Goal: Information Seeking & Learning: Learn about a topic

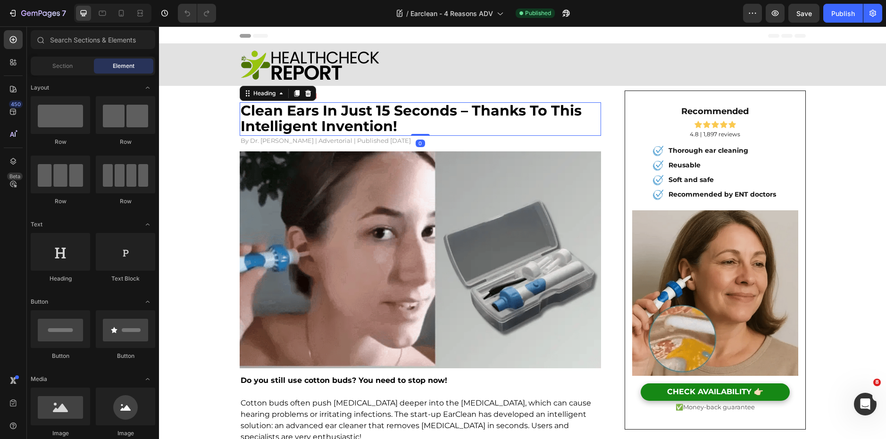
click at [396, 120] on h2 "clean ears in just 15 seconds – thanks to this intelligent invention!" at bounding box center [421, 119] width 362 height 34
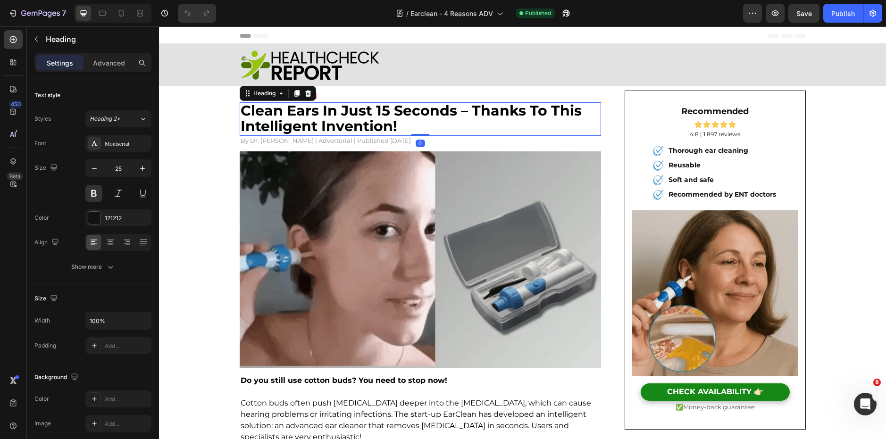
click at [396, 120] on h2 "clean ears in just 15 seconds – thanks to this intelligent invention!" at bounding box center [421, 119] width 362 height 34
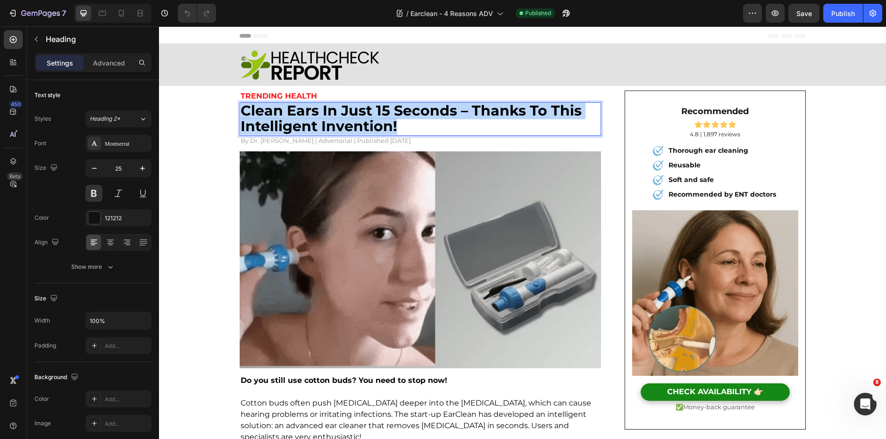
click at [396, 120] on p "clean ears in just 15 seconds – thanks to this intelligent invention!" at bounding box center [421, 119] width 360 height 32
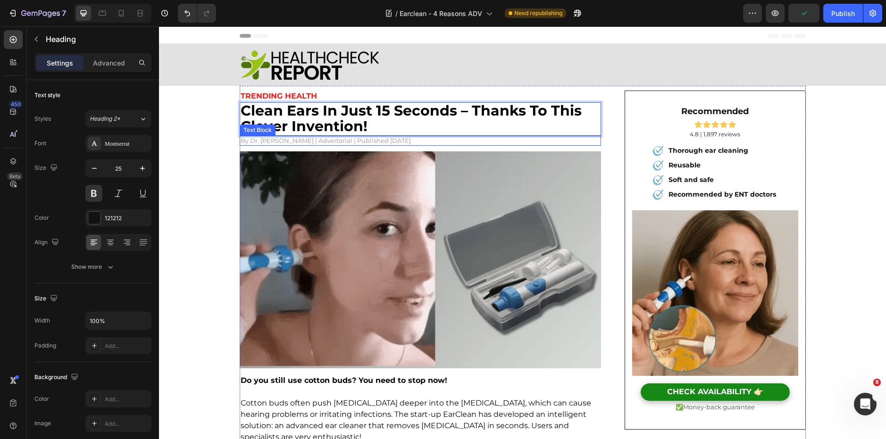
click at [335, 138] on p "By Dr. Laura Moore | Advertorial | Published 2 days ago" at bounding box center [421, 141] width 360 height 8
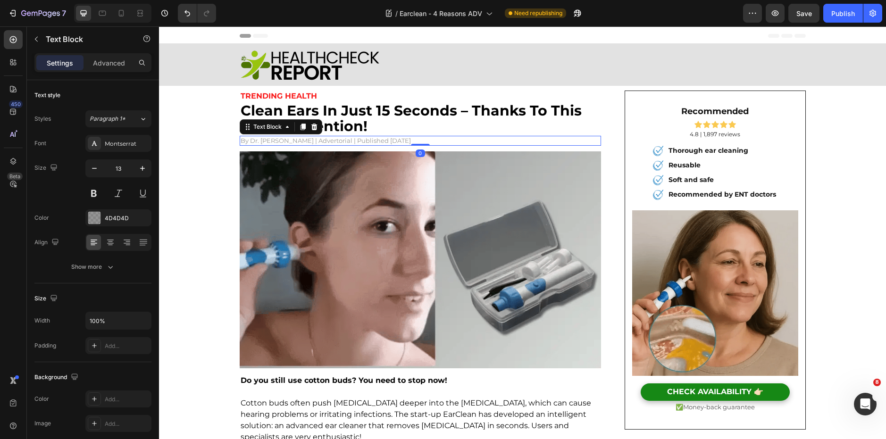
click at [345, 140] on p "By Dr. Laura Moore | Advertorial | Published 2 days ago" at bounding box center [421, 141] width 360 height 8
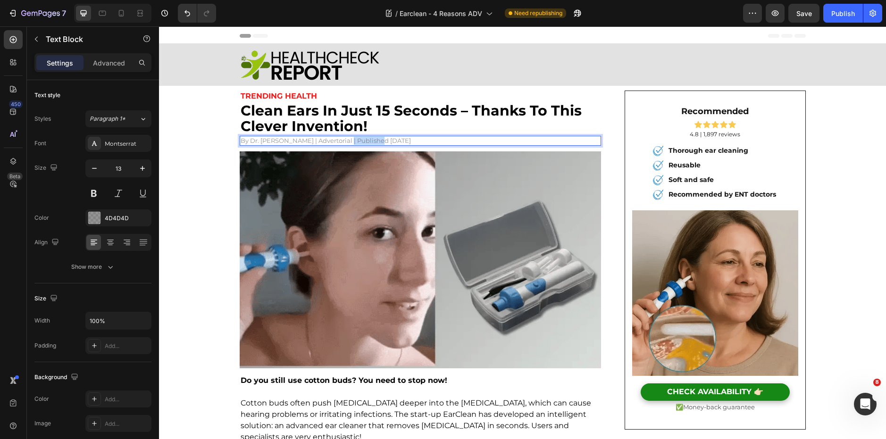
click at [345, 140] on p "By Dr. Laura Moore | Advertorial | Published 2 days ago" at bounding box center [421, 141] width 360 height 8
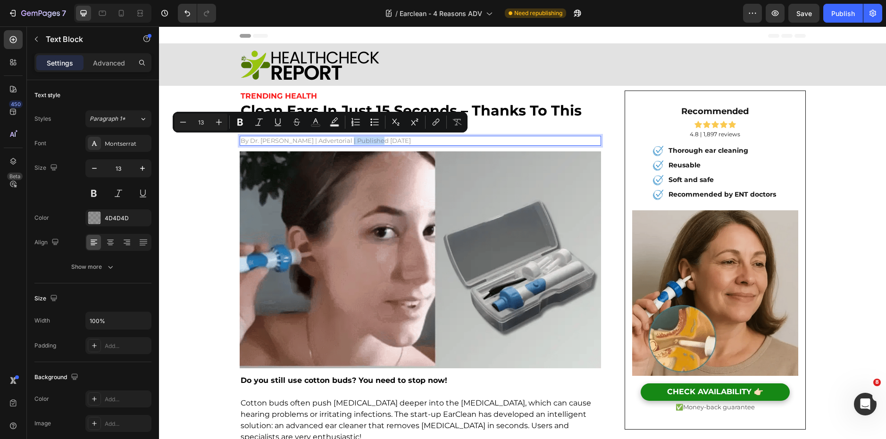
copy p "By Dr. Laura Moore | Advertorial | Published 2 days ago"
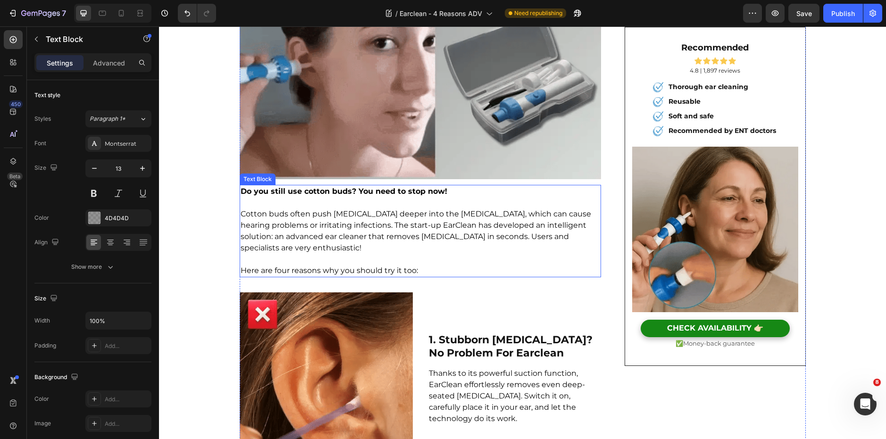
scroll to position [190, 0]
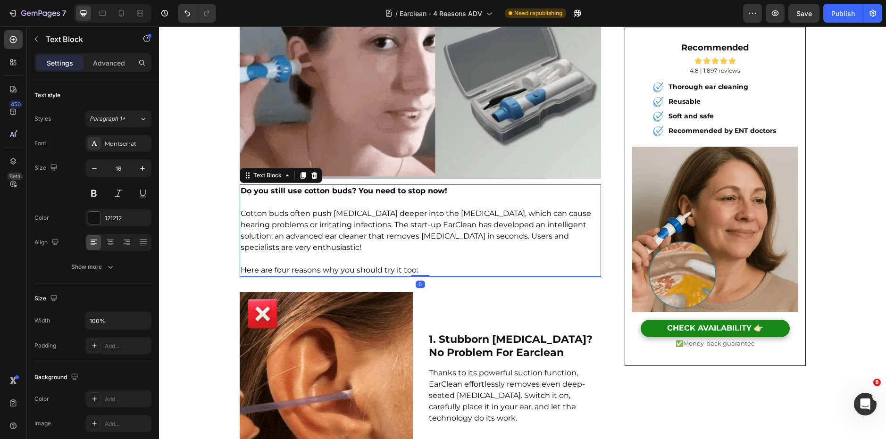
click at [408, 231] on p "Cotton buds often push earwax deeper into the ear canal, which can cause hearin…" at bounding box center [421, 236] width 360 height 57
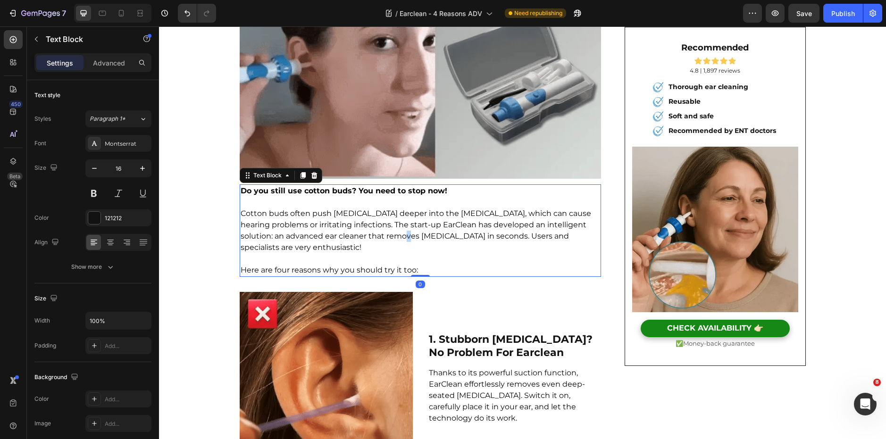
click at [408, 231] on p "Cotton buds often push earwax deeper into the ear canal, which can cause hearin…" at bounding box center [421, 236] width 360 height 57
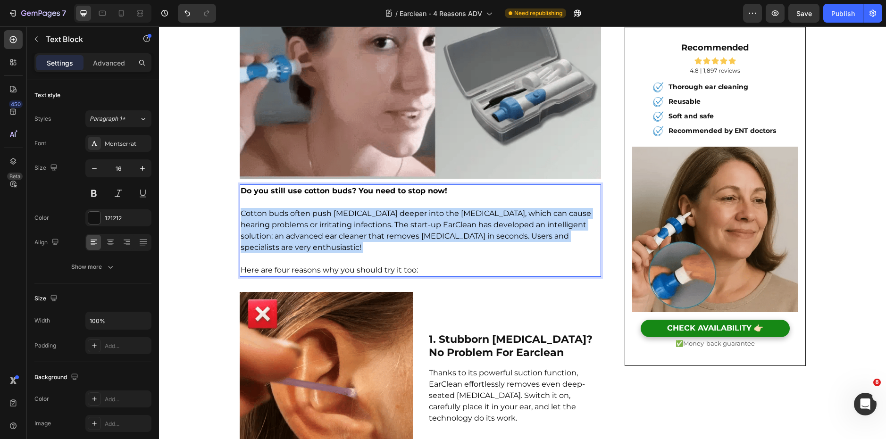
click at [408, 231] on p "Cotton buds often push earwax deeper into the ear canal, which can cause hearin…" at bounding box center [421, 236] width 360 height 57
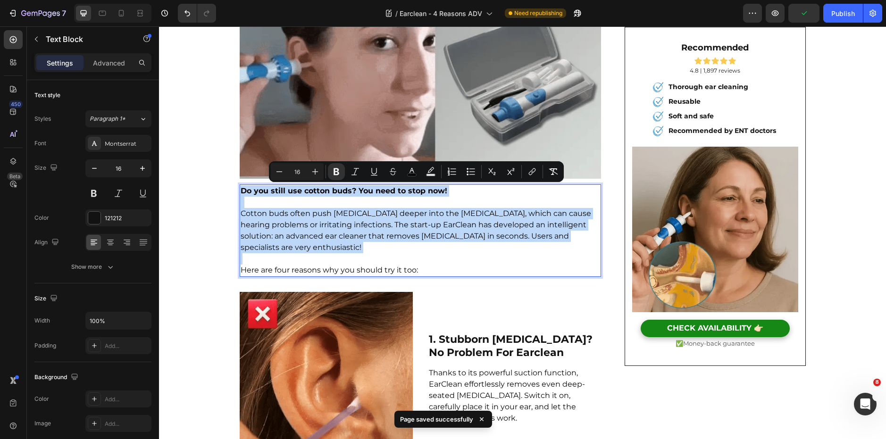
copy div "Do you still use cotton buds? You need to stop now! Cotton buds often push earw…"
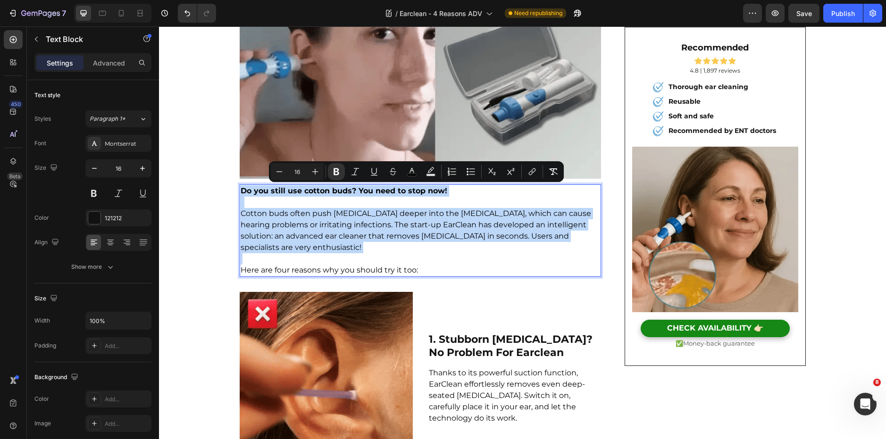
click at [394, 264] on p "Cotton buds often push earwax deeper into the ear canal, which can cause hearin…" at bounding box center [421, 236] width 360 height 57
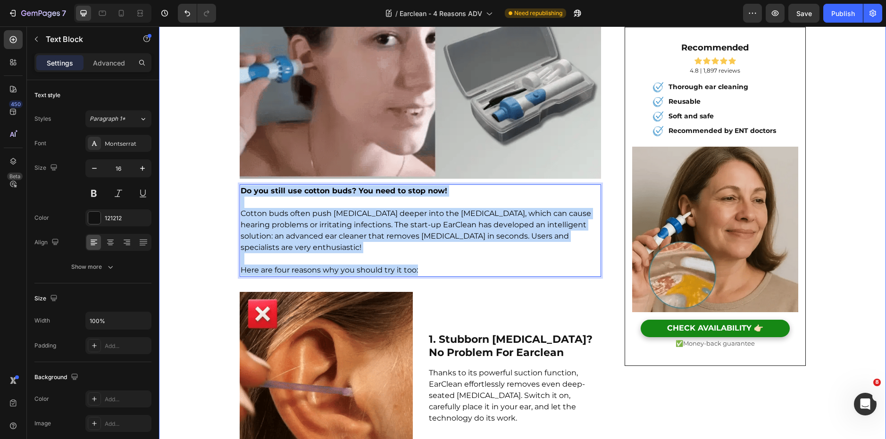
drag, startPoint x: 432, startPoint y: 265, endPoint x: 229, endPoint y: 181, distance: 219.7
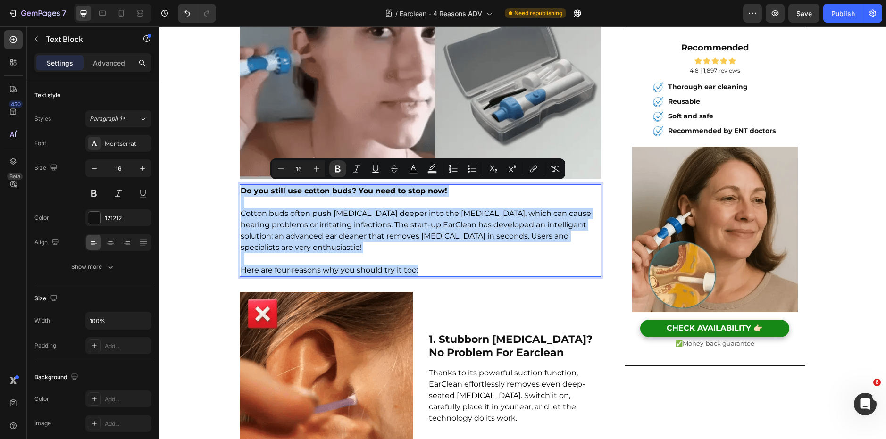
copy div "Do you still use cotton buds? You need to stop now! Cotton buds often push earw…"
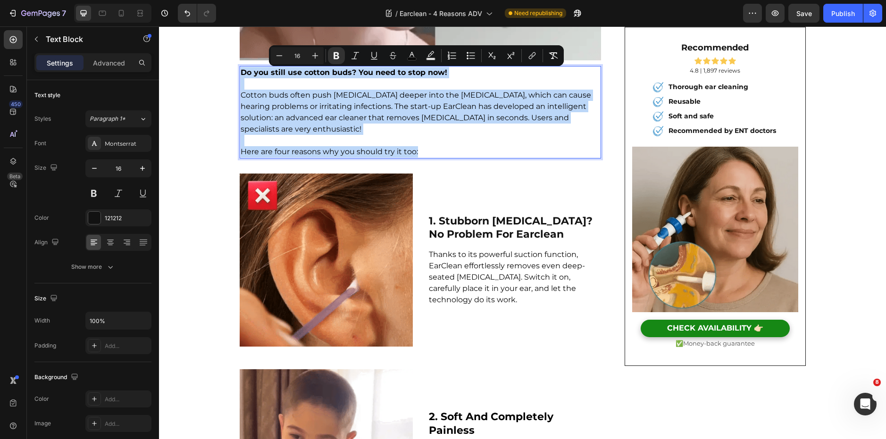
scroll to position [309, 0]
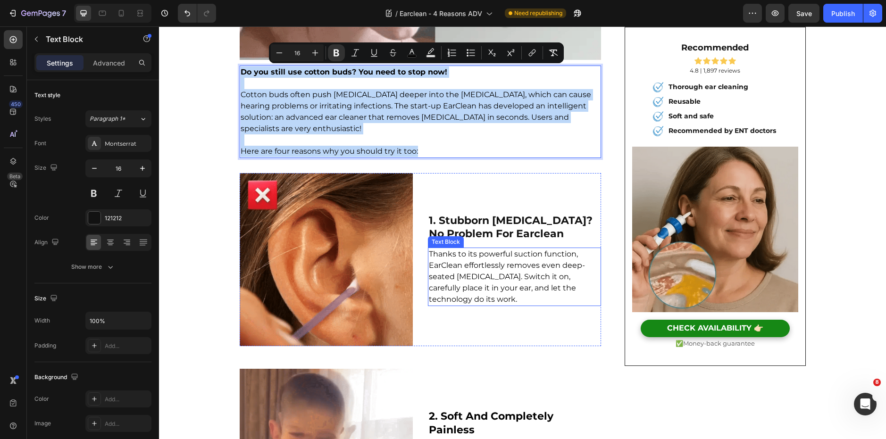
click at [512, 259] on p "Thanks to its powerful suction function, EarClean effortlessly removes even dee…" at bounding box center [514, 277] width 171 height 57
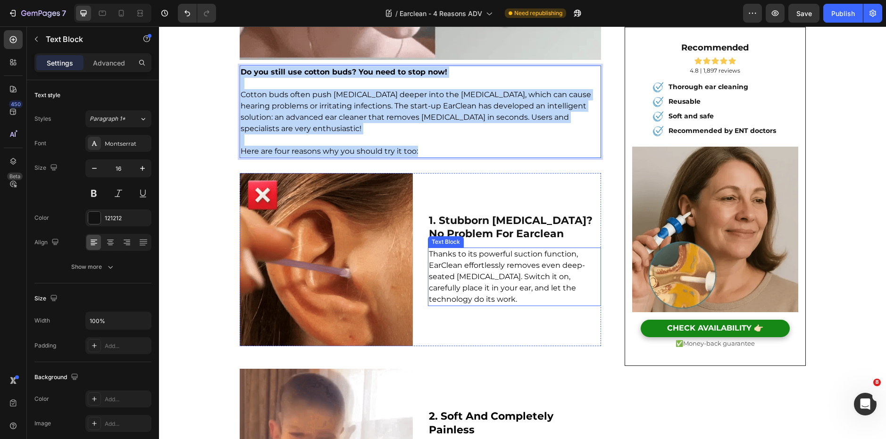
click at [512, 259] on p "Thanks to its powerful suction function, EarClean effortlessly removes even dee…" at bounding box center [514, 277] width 171 height 57
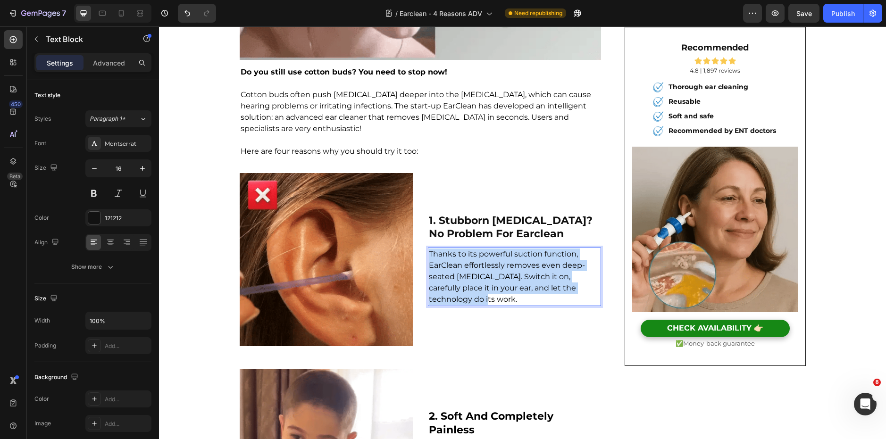
click at [512, 259] on p "Thanks to its powerful suction function, EarClean effortlessly removes even dee…" at bounding box center [514, 277] width 171 height 57
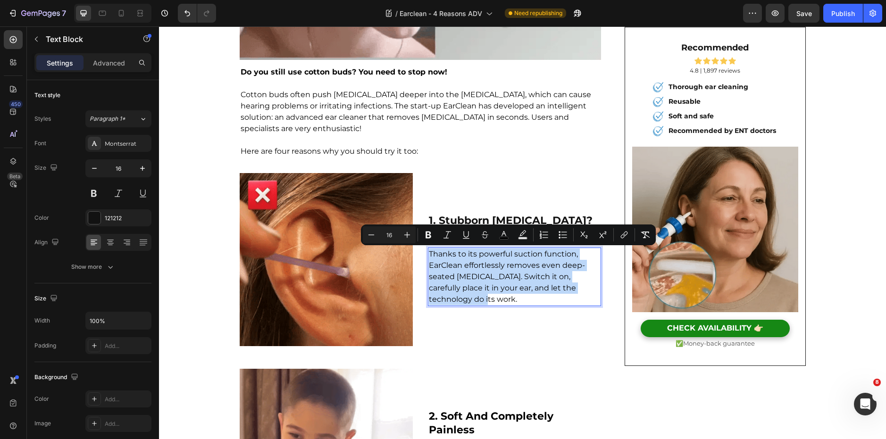
copy span "Thanks to its powerful suction function, EarClean effortlessly removes even dee…"
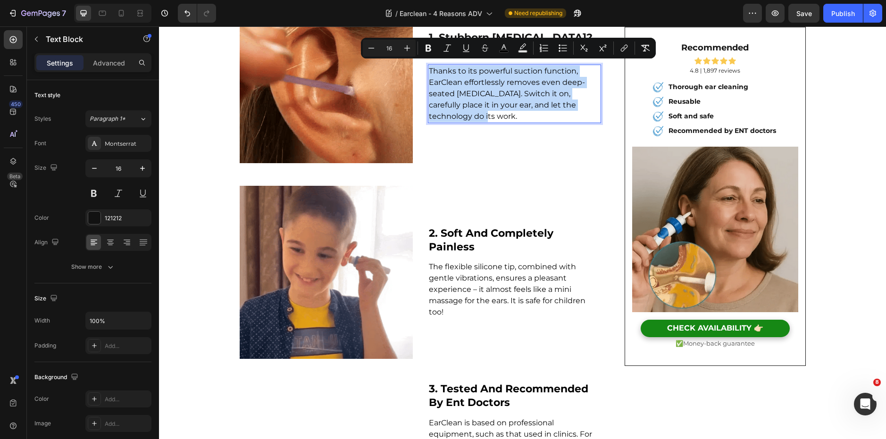
scroll to position [496, 0]
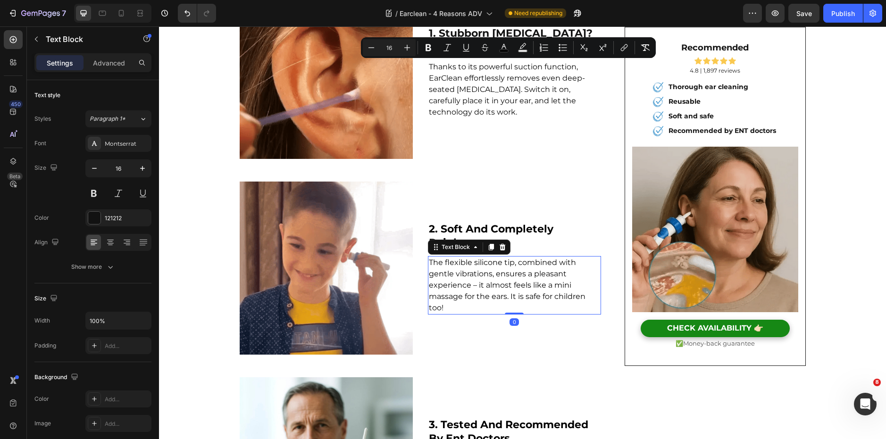
click at [497, 291] on p "The flexible silicone tip, combined with gentle vibrations, ensures a pleasant …" at bounding box center [514, 285] width 171 height 57
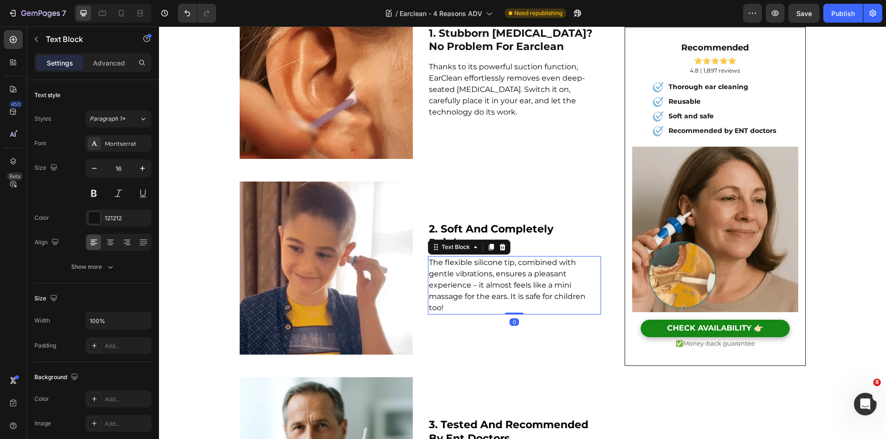
click at [497, 291] on p "The flexible silicone tip, combined with gentle vibrations, ensures a pleasant …" at bounding box center [514, 285] width 171 height 57
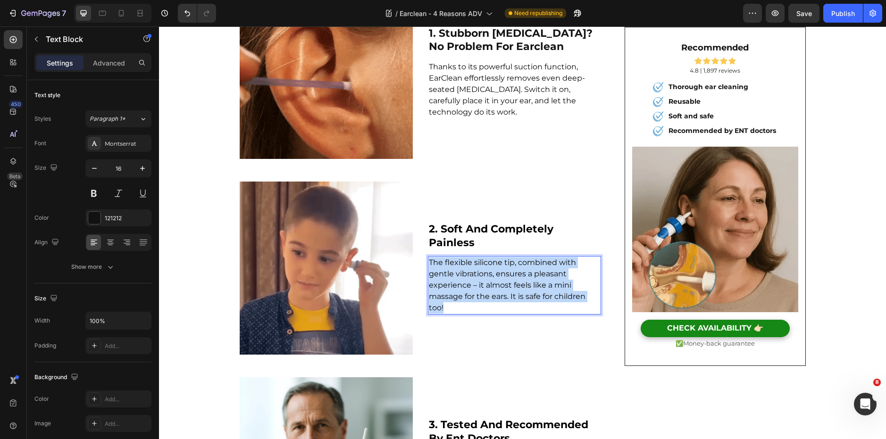
click at [497, 291] on p "The flexible silicone tip, combined with gentle vibrations, ensures a pleasant …" at bounding box center [514, 285] width 171 height 57
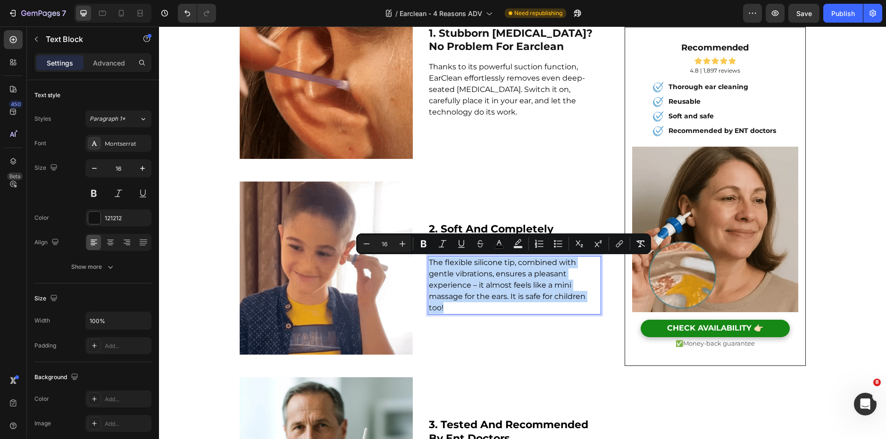
copy span "The flexible silicone tip, combined with gentle vibrations, ensures a pleasant …"
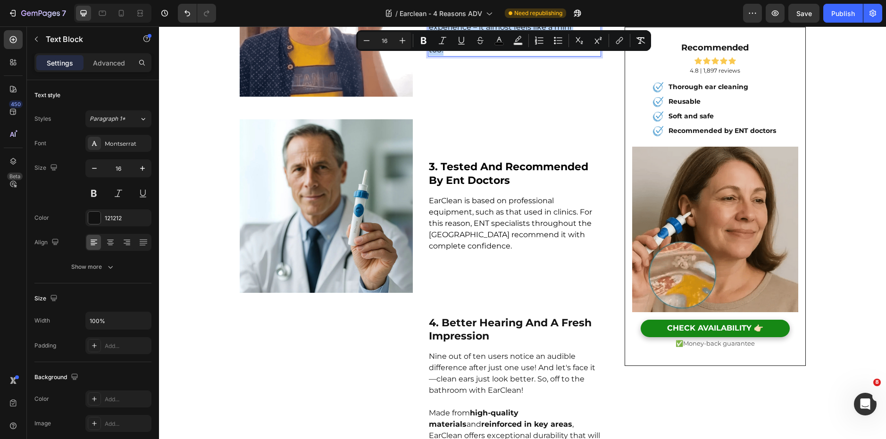
scroll to position [756, 0]
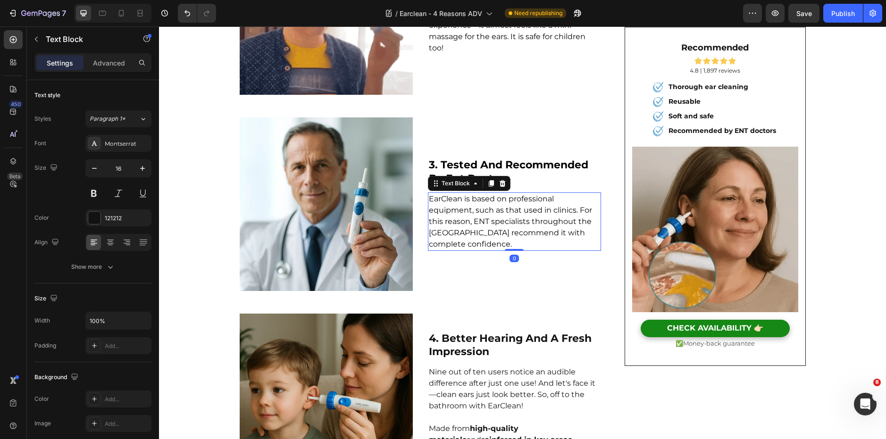
click at [465, 219] on span "EarClean is based on professional equipment, such as that used in clinics. For …" at bounding box center [510, 221] width 163 height 54
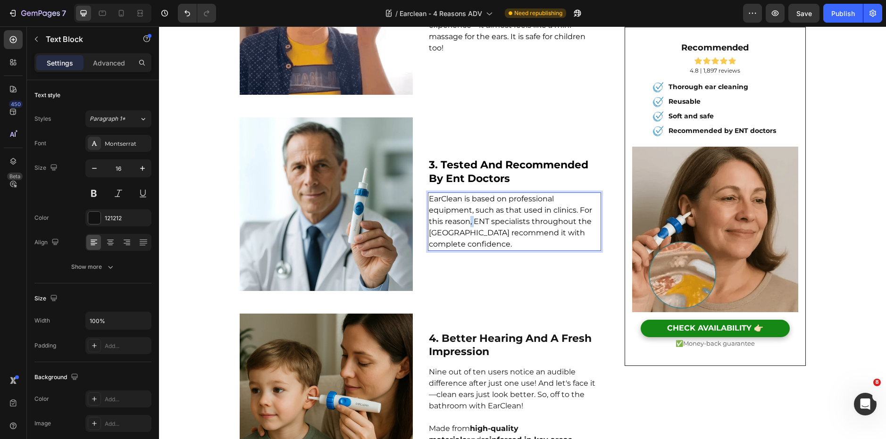
click at [465, 219] on span "EarClean is based on professional equipment, such as that used in clinics. For …" at bounding box center [510, 221] width 163 height 54
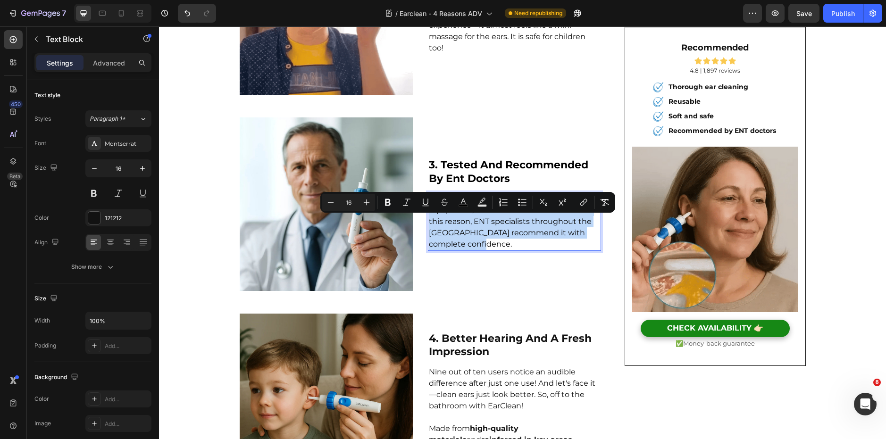
click at [465, 219] on span "EarClean is based on professional equipment, such as that used in clinics. For …" at bounding box center [510, 221] width 163 height 54
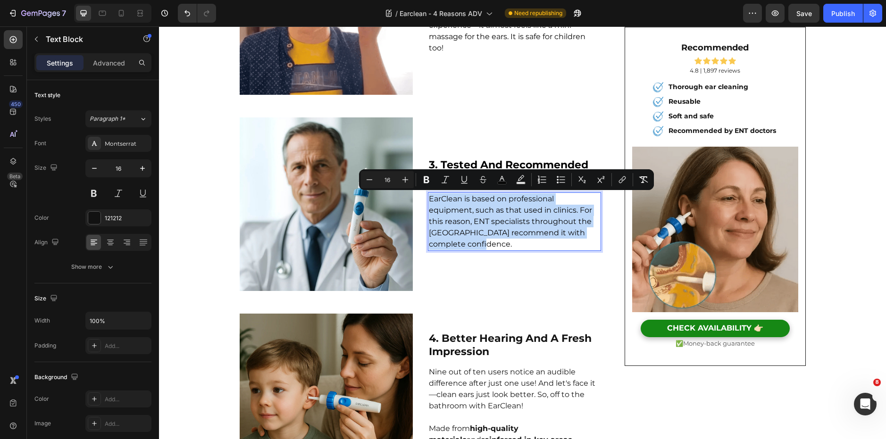
copy span "EarClean is based on professional equipment, such as that used in clinics. For …"
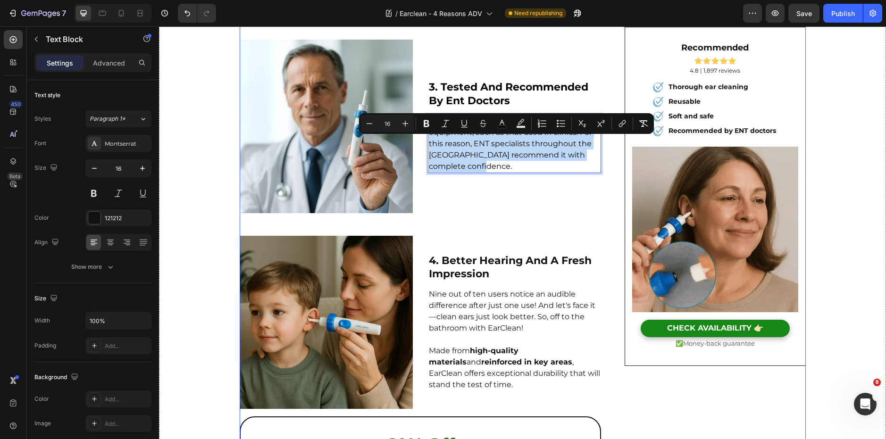
scroll to position [835, 0]
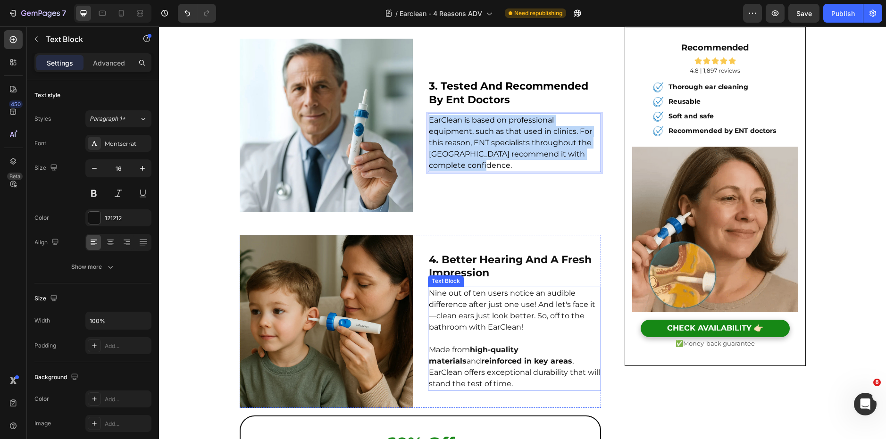
click at [484, 311] on p "Nine out of ten users notice an audible difference after just one use! And let'…" at bounding box center [514, 310] width 171 height 45
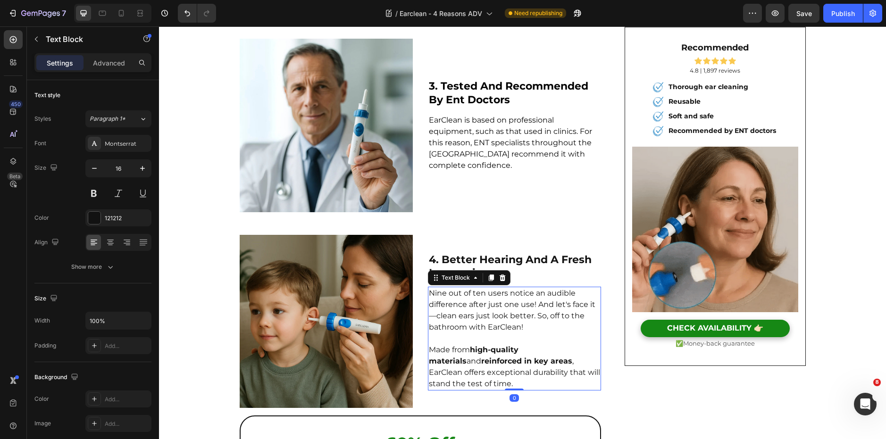
click at [484, 311] on p "Nine out of ten users notice an audible difference after just one use! And let'…" at bounding box center [514, 310] width 171 height 45
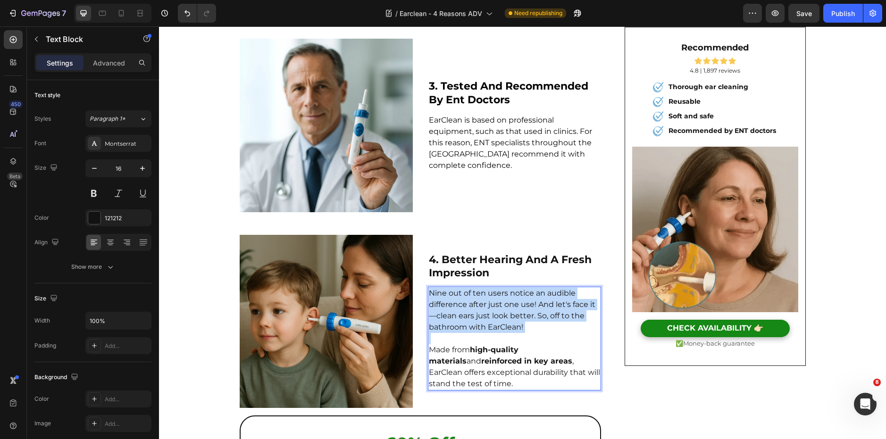
click at [484, 311] on p "Nine out of ten users notice an audible difference after just one use! And let'…" at bounding box center [514, 310] width 171 height 45
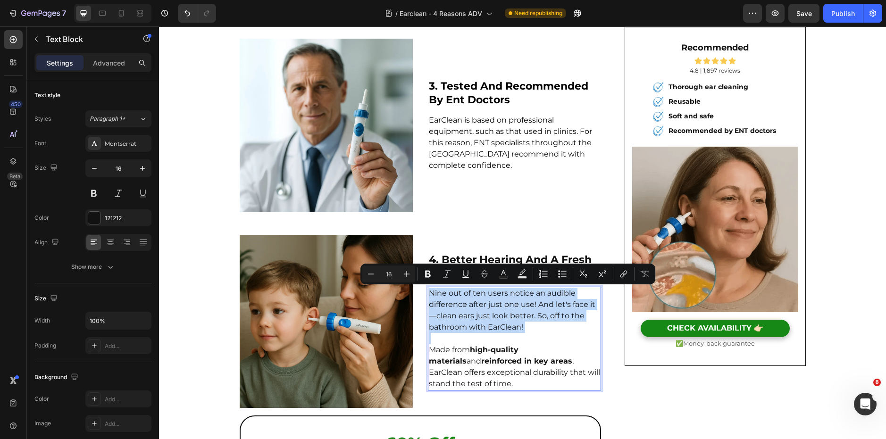
click at [484, 311] on p "Nine out of ten users notice an audible difference after just one use! And let'…" at bounding box center [514, 310] width 171 height 45
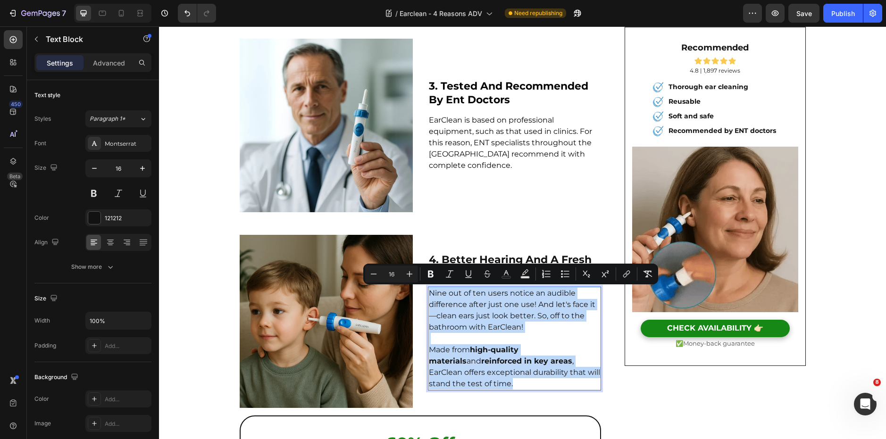
copy div "Nine out of ten users notice an audible difference after just one use! And let'…"
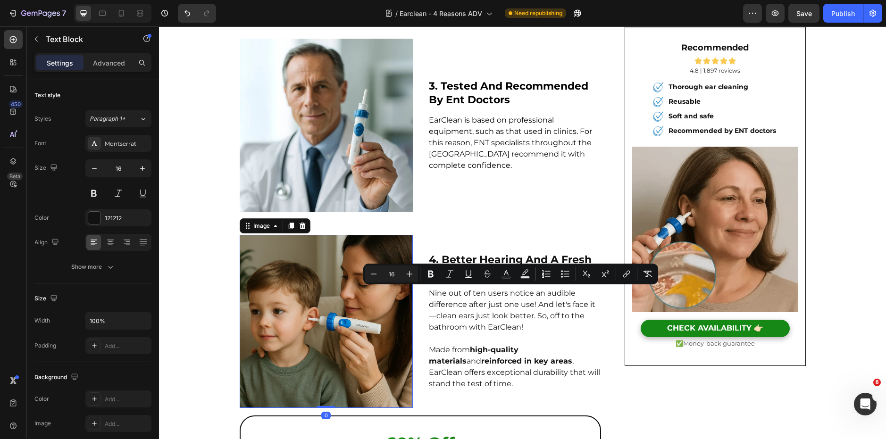
click at [325, 322] on img at bounding box center [326, 321] width 173 height 173
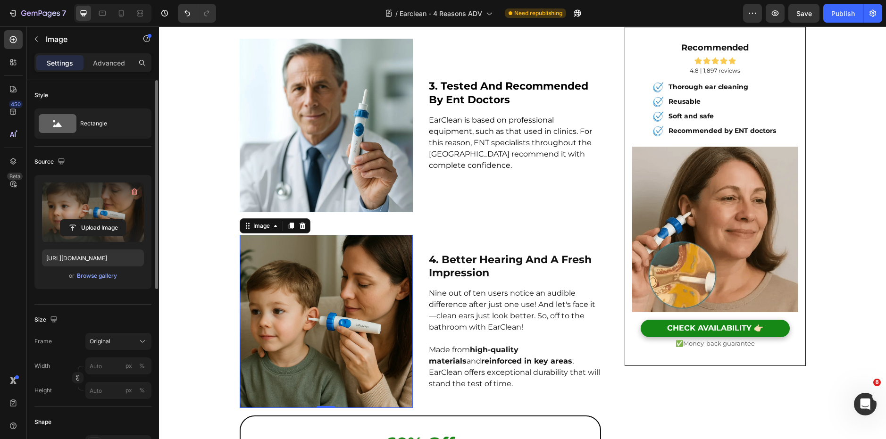
click at [105, 198] on label at bounding box center [93, 212] width 102 height 59
click at [105, 220] on input "file" at bounding box center [92, 228] width 65 height 16
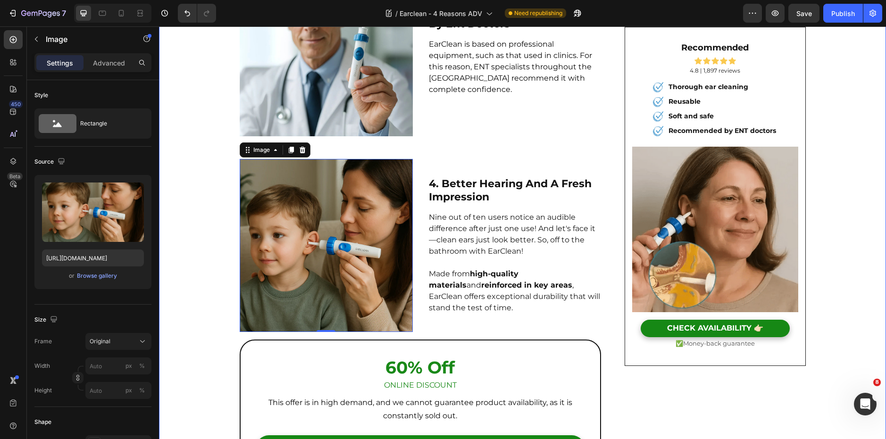
scroll to position [922, 0]
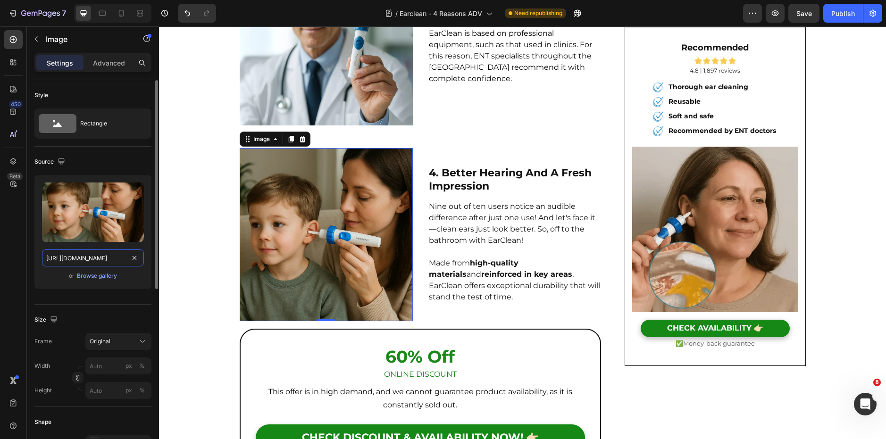
click at [102, 261] on input "https://xp0tsh4c12ngfbnz-57792757859.shopifypreview.com/cdn/shop/files/earclean…" at bounding box center [93, 258] width 102 height 17
